Goal: Transaction & Acquisition: Purchase product/service

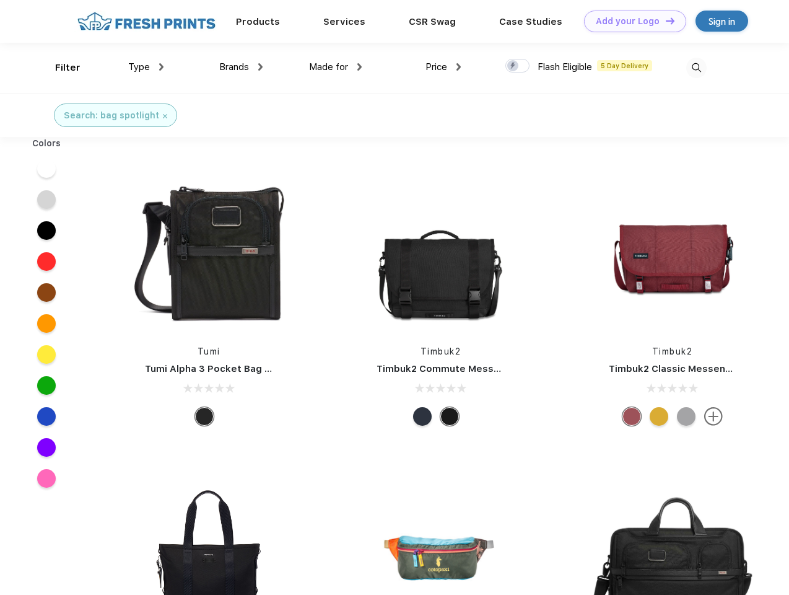
click at [631, 21] on link "Add your Logo Design Tool" at bounding box center [635, 22] width 102 height 22
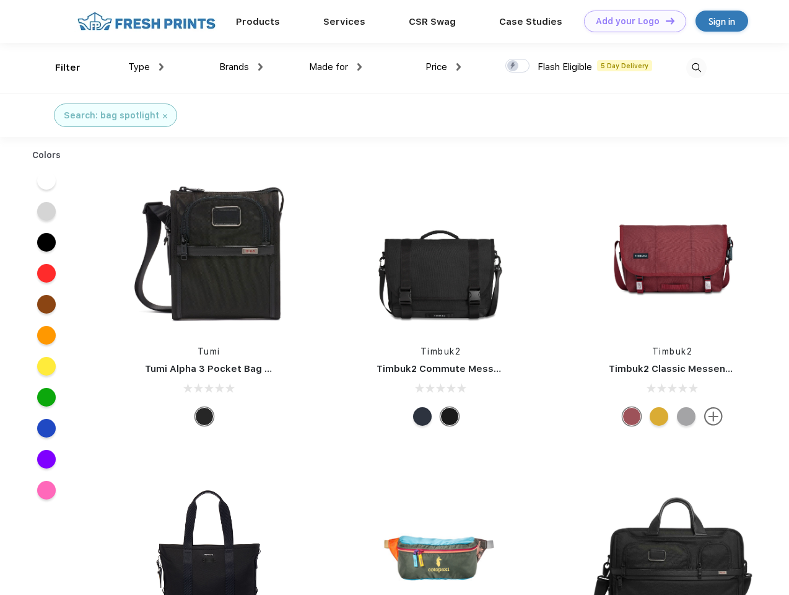
click at [0, 0] on div "Design Tool" at bounding box center [0, 0] width 0 height 0
click at [665, 20] on link "Add your Logo Design Tool" at bounding box center [635, 22] width 102 height 22
click at [59, 68] on div "Filter" at bounding box center [67, 68] width 25 height 14
click at [146, 67] on span "Type" at bounding box center [139, 66] width 22 height 11
click at [241, 67] on span "Brands" at bounding box center [234, 66] width 30 height 11
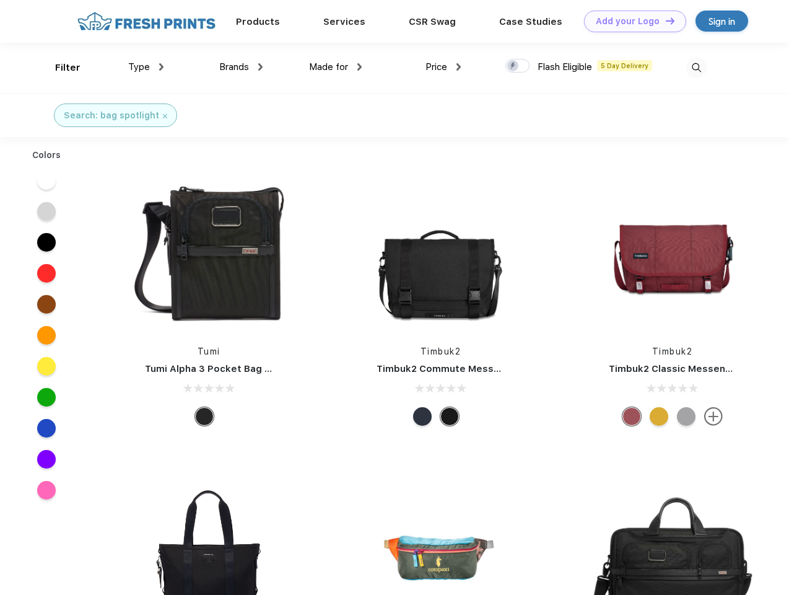
click at [336, 67] on span "Made for" at bounding box center [328, 66] width 39 height 11
click at [443, 67] on span "Price" at bounding box center [437, 66] width 22 height 11
click at [518, 66] on div at bounding box center [517, 66] width 24 height 14
click at [513, 66] on input "checkbox" at bounding box center [509, 62] width 8 height 8
click at [696, 68] on img at bounding box center [696, 68] width 20 height 20
